Goal: Find specific page/section: Find specific page/section

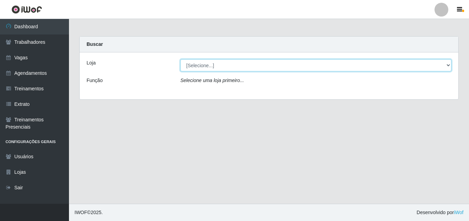
click at [446, 64] on select "[Selecione...] Chinatown Sushimi - [GEOGRAPHIC_DATA]" at bounding box center [316, 65] width 271 height 12
select select "357"
click at [181, 59] on select "[Selecione...] Chinatown Sushimi - [GEOGRAPHIC_DATA]" at bounding box center [316, 65] width 271 height 12
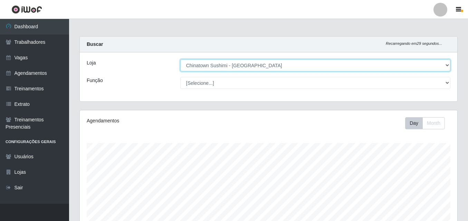
scroll to position [143, 377]
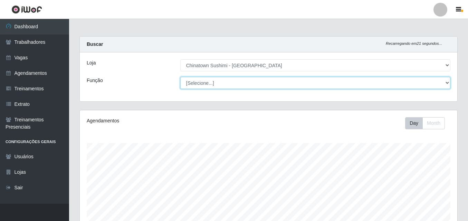
click at [446, 85] on select "[Selecione...] ASG ASG + ASG ++ Auxiliar de Cozinha Auxiliar de Cozinha + Auxil…" at bounding box center [315, 83] width 270 height 12
click at [180, 77] on select "[Selecione...] ASG ASG + ASG ++ Auxiliar de Cozinha Auxiliar de Cozinha + Auxil…" at bounding box center [315, 83] width 270 height 12
click at [444, 81] on select "[Selecione...] ASG ASG + ASG ++ Auxiliar de Cozinha Auxiliar de Cozinha + Auxil…" at bounding box center [315, 83] width 270 height 12
click at [180, 77] on select "[Selecione...] ASG ASG + ASG ++ Auxiliar de Cozinha Auxiliar de Cozinha + Auxil…" at bounding box center [315, 83] width 270 height 12
click at [446, 84] on select "[Selecione...] ASG ASG + ASG ++ Auxiliar de Cozinha Auxiliar de Cozinha + Auxil…" at bounding box center [315, 83] width 270 height 12
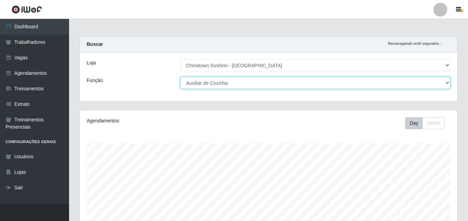
click at [180, 77] on select "[Selecione...] ASG ASG + ASG ++ Auxiliar de Cozinha Auxiliar de Cozinha + Auxil…" at bounding box center [315, 83] width 270 height 12
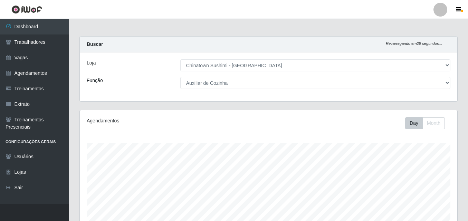
click at [465, 122] on div "Carregando... Buscar Recarregando em 29 segundos... Loja [Selecione...] Chinato…" at bounding box center [268, 192] width 399 height 313
click at [465, 122] on div "Carregando... Buscar Recarregando em 28 segundos... Loja [Selecione...] Chinato…" at bounding box center [268, 192] width 399 height 313
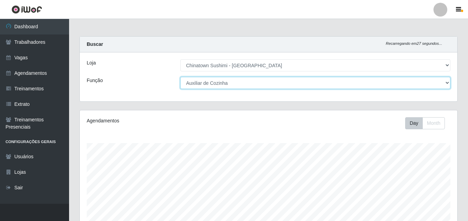
click at [447, 81] on select "[Selecione...] ASG ASG + ASG ++ Auxiliar de Cozinha Auxiliar de Cozinha + Auxil…" at bounding box center [315, 83] width 270 height 12
click at [180, 77] on select "[Selecione...] ASG ASG + ASG ++ Auxiliar de Cozinha Auxiliar de Cozinha + Auxil…" at bounding box center [315, 83] width 270 height 12
select select "94"
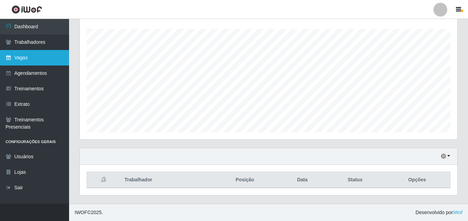
click at [18, 57] on link "Vagas" at bounding box center [34, 58] width 69 height 16
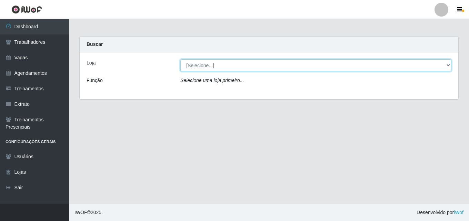
click at [447, 65] on select "[Selecione...] Chinatown Sushimi - [GEOGRAPHIC_DATA]" at bounding box center [316, 65] width 271 height 12
select select "357"
click at [181, 59] on select "[Selecione...] Chinatown Sushimi - [GEOGRAPHIC_DATA]" at bounding box center [316, 65] width 271 height 12
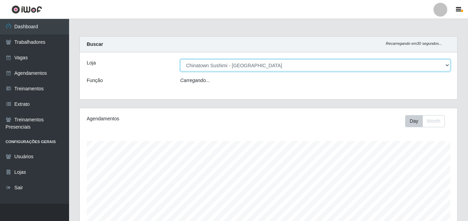
scroll to position [143, 377]
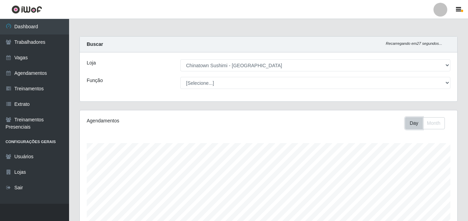
click at [409, 128] on button "Day" at bounding box center [414, 123] width 18 height 12
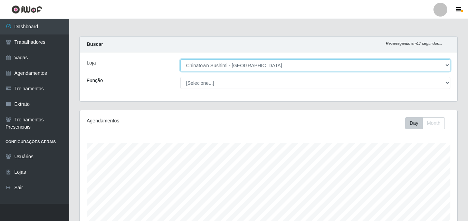
click at [284, 68] on select "[Selecione...] Chinatown Sushimi - [GEOGRAPHIC_DATA]" at bounding box center [315, 65] width 270 height 12
click at [180, 59] on select "[Selecione...] Chinatown Sushimi - [GEOGRAPHIC_DATA]" at bounding box center [315, 65] width 270 height 12
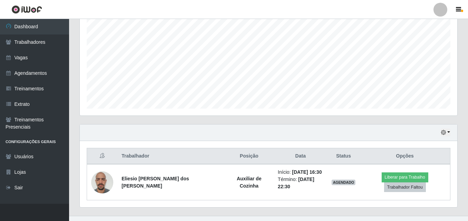
scroll to position [145, 0]
